Goal: Book appointment/travel/reservation

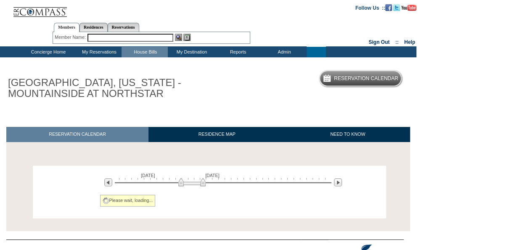
scroll to position [37, 0]
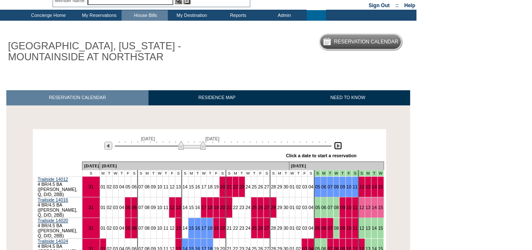
click at [337, 145] on img at bounding box center [338, 145] width 8 height 8
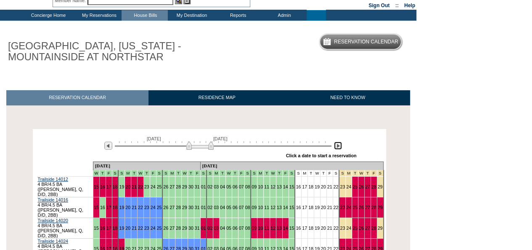
click at [337, 145] on img at bounding box center [338, 145] width 8 height 8
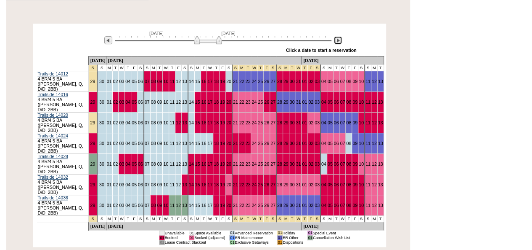
scroll to position [143, 0]
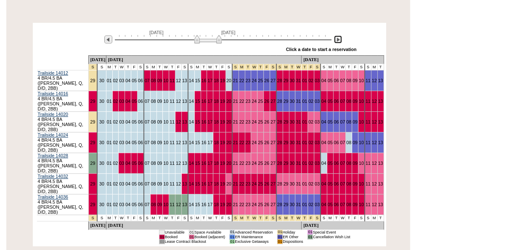
click at [338, 41] on img at bounding box center [338, 39] width 8 height 8
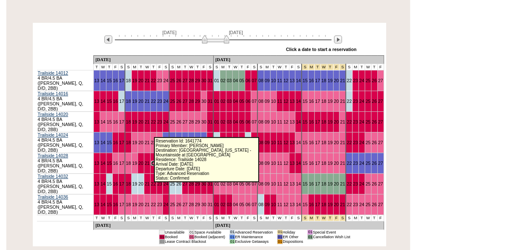
click at [151, 160] on link "22" at bounding box center [153, 162] width 5 height 5
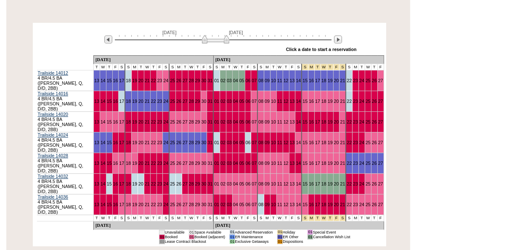
click at [150, 132] on td "22" at bounding box center [153, 142] width 6 height 21
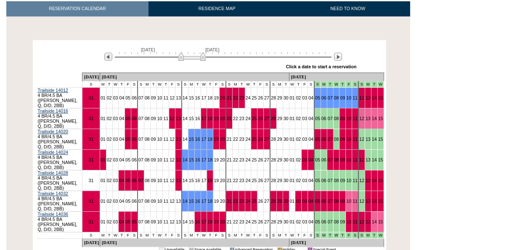
scroll to position [132, 0]
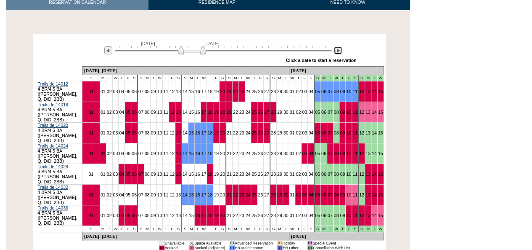
click at [338, 52] on img at bounding box center [338, 50] width 8 height 8
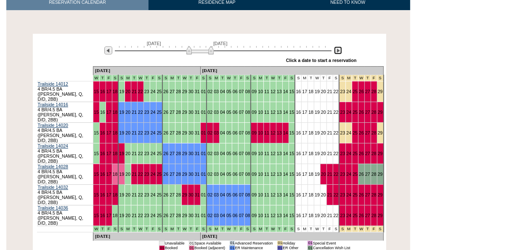
click at [338, 52] on img at bounding box center [338, 50] width 8 height 8
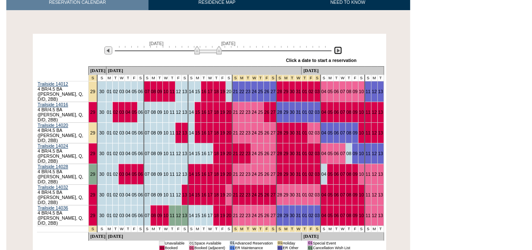
click at [338, 52] on img at bounding box center [338, 50] width 8 height 8
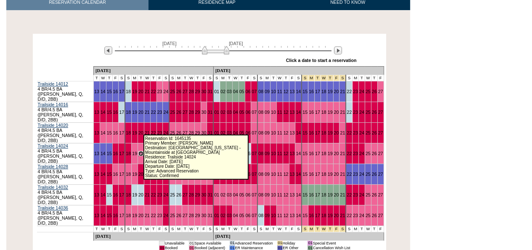
click at [141, 151] on link "20" at bounding box center [140, 153] width 5 height 5
